Goal: Transaction & Acquisition: Purchase product/service

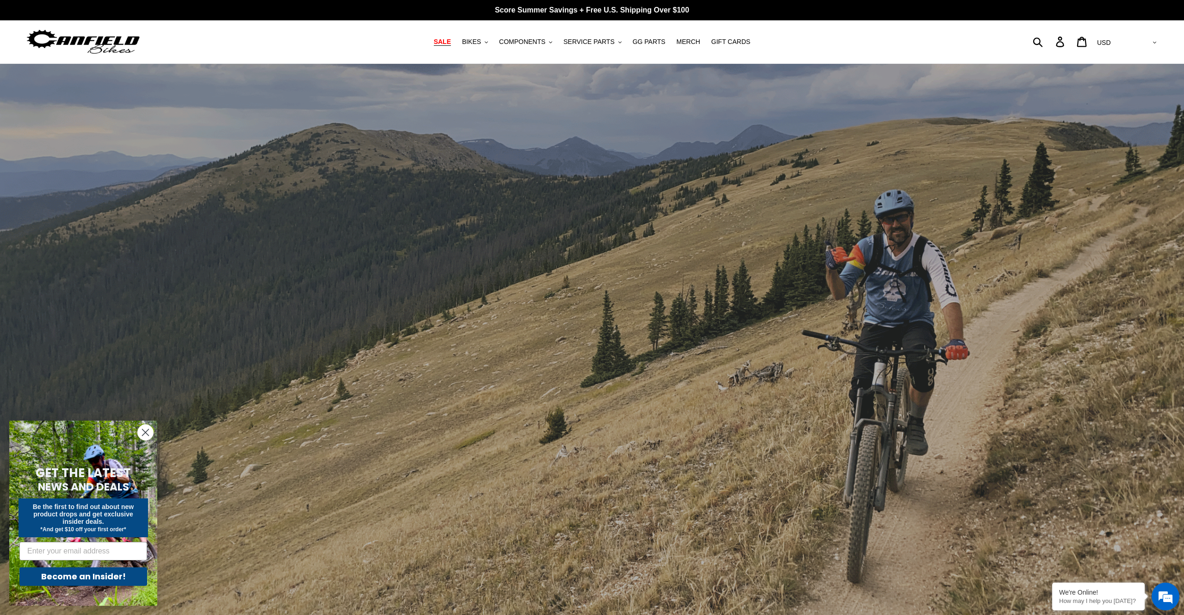
click at [448, 43] on span "SALE" at bounding box center [442, 42] width 17 height 8
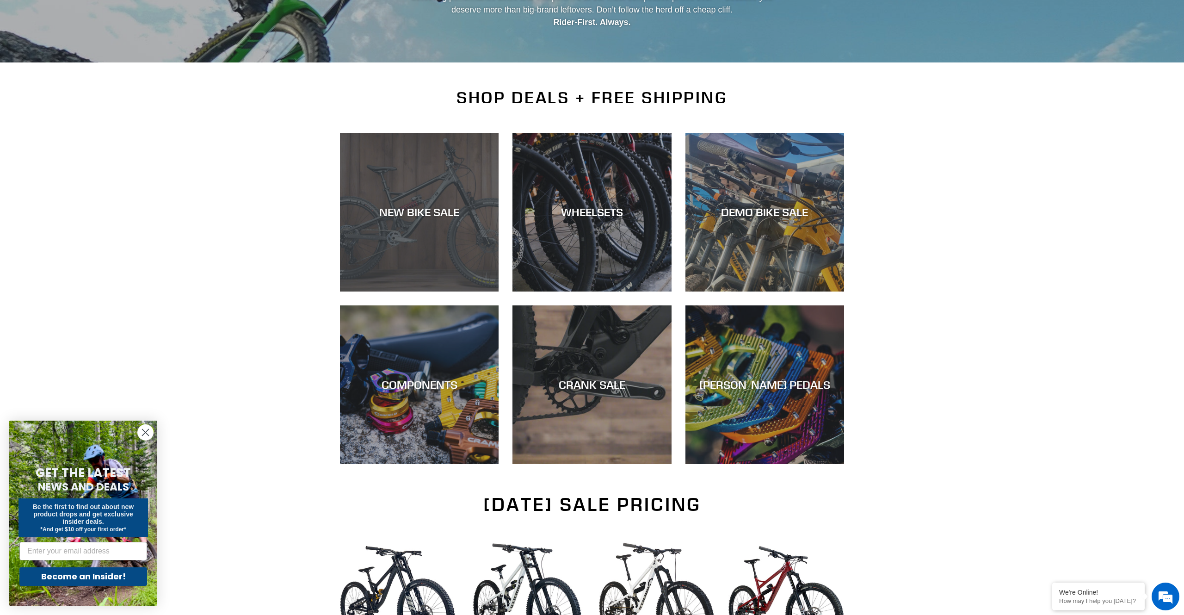
click at [440, 291] on div "NEW BIKE SALE" at bounding box center [419, 291] width 159 height 0
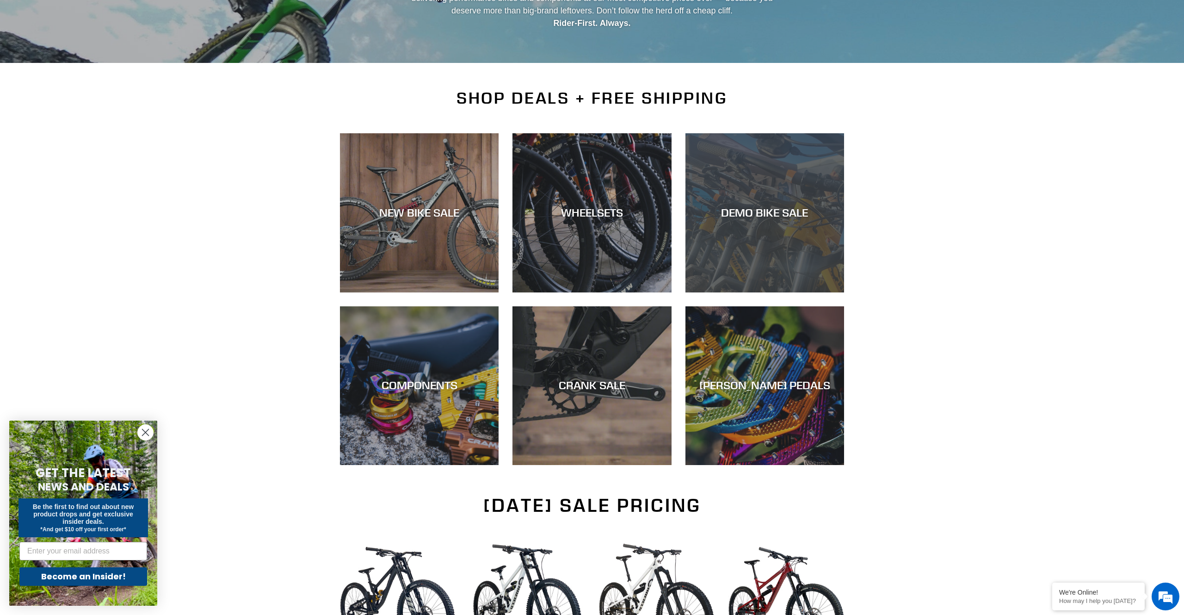
scroll to position [140, 0]
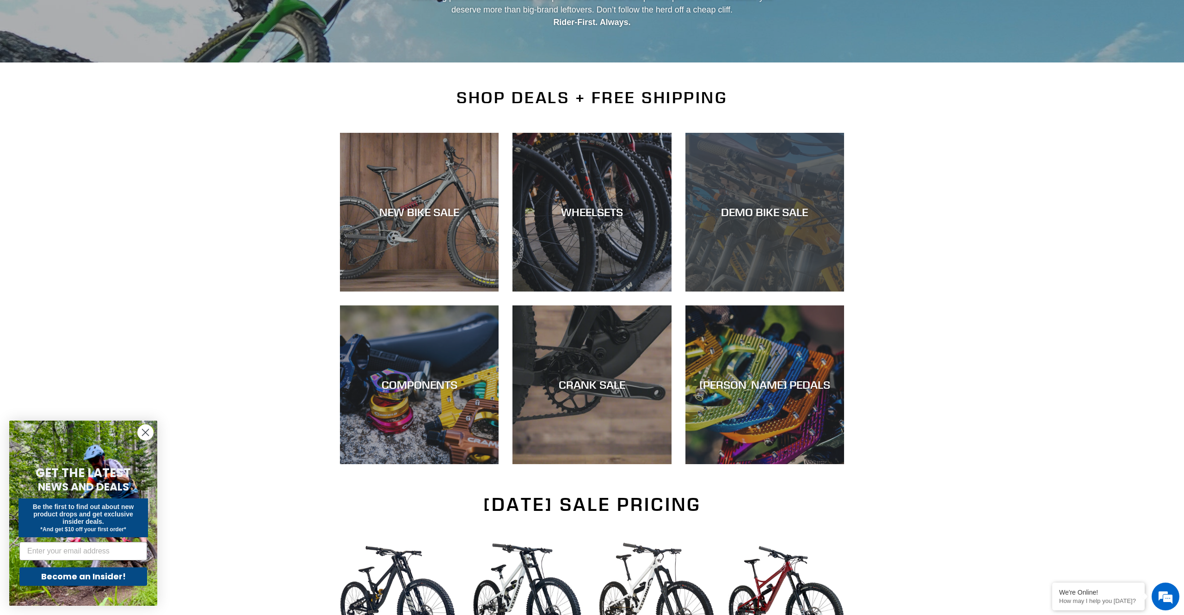
click at [746, 216] on div "DEMO BIKE SALE" at bounding box center [764, 211] width 159 height 13
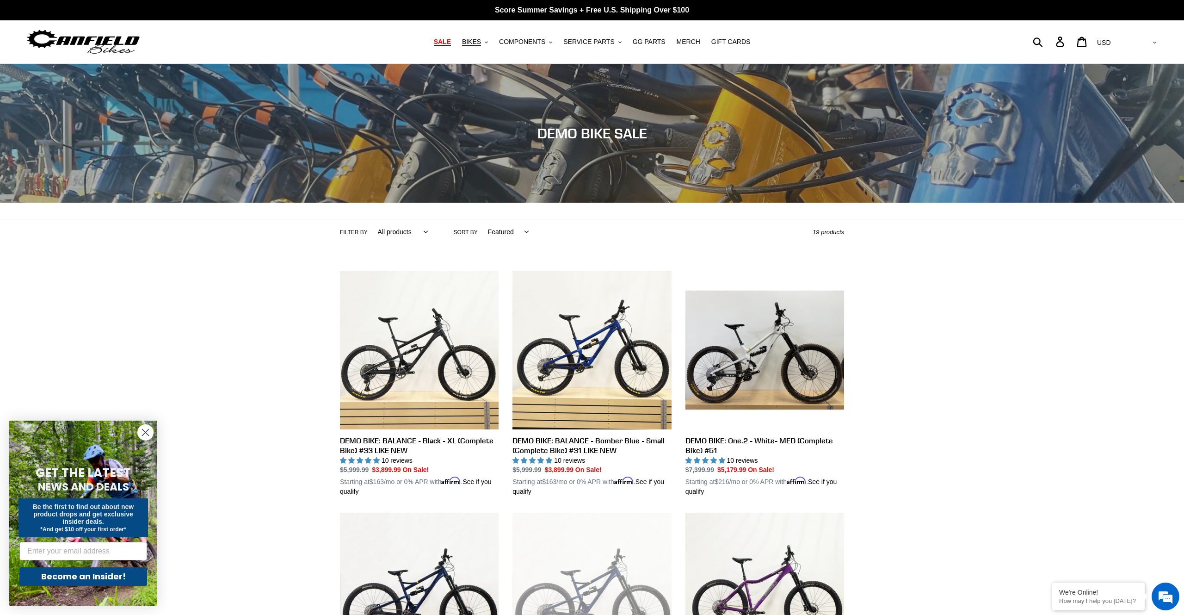
click at [448, 43] on span "SALE" at bounding box center [442, 42] width 17 height 8
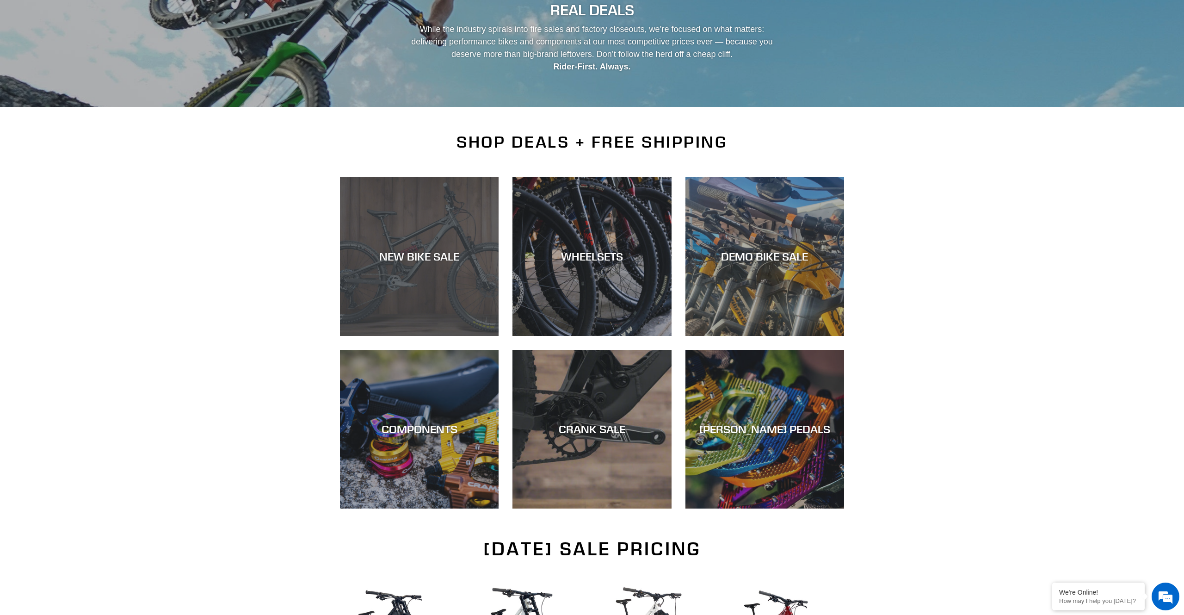
scroll to position [96, 0]
click at [410, 259] on div "NEW BIKE SALE" at bounding box center [419, 256] width 159 height 13
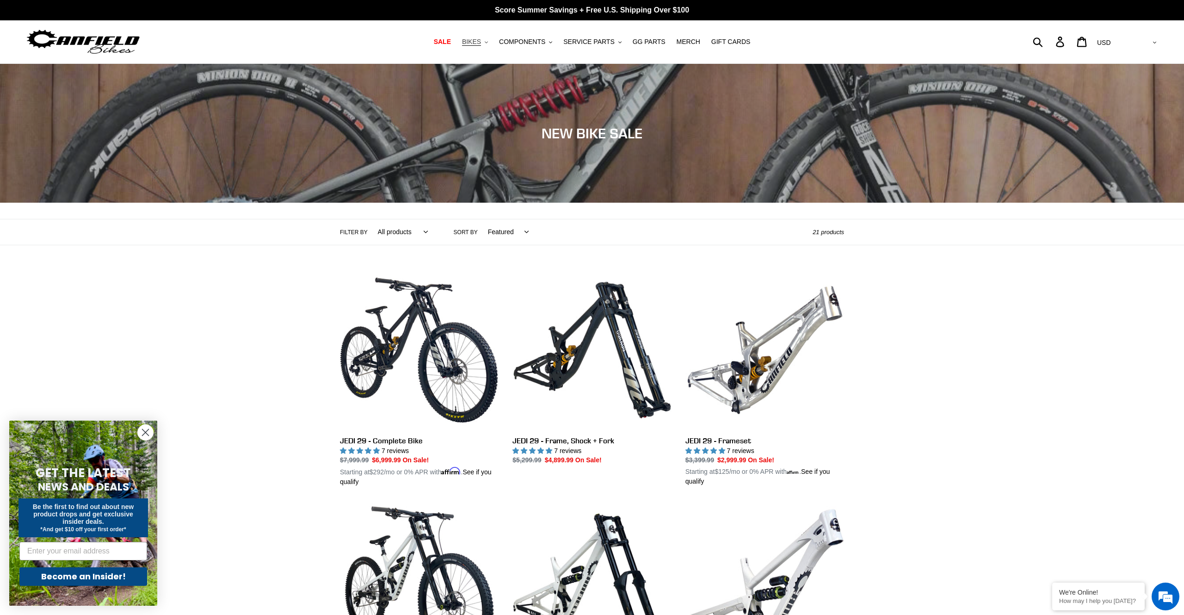
click at [487, 40] on button "BIKES .cls-1{fill:#231f20}" at bounding box center [474, 42] width 35 height 12
